Goal: Navigation & Orientation: Go to known website

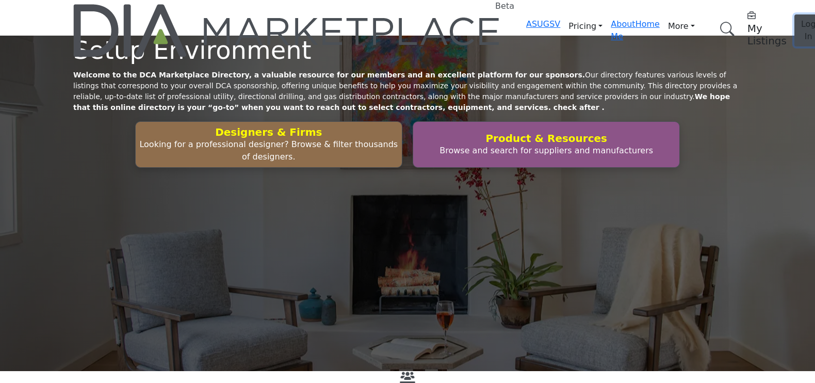
click at [801, 19] on span "Log In" at bounding box center [808, 30] width 15 height 22
